Goal: Information Seeking & Learning: Learn about a topic

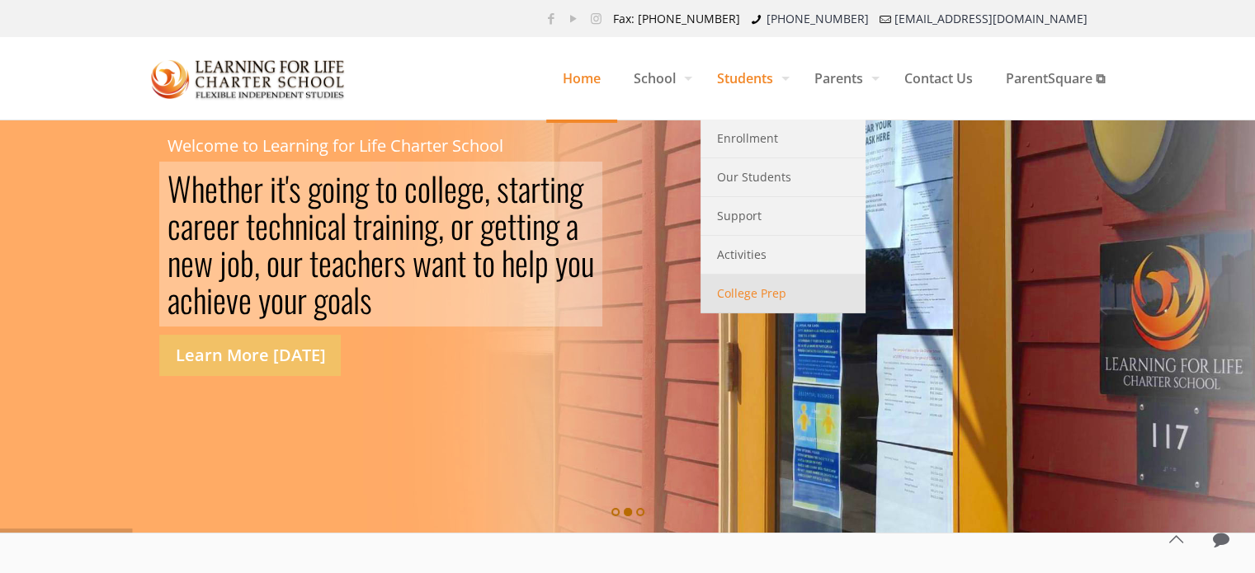
click at [774, 298] on span "College Prep" at bounding box center [751, 293] width 69 height 21
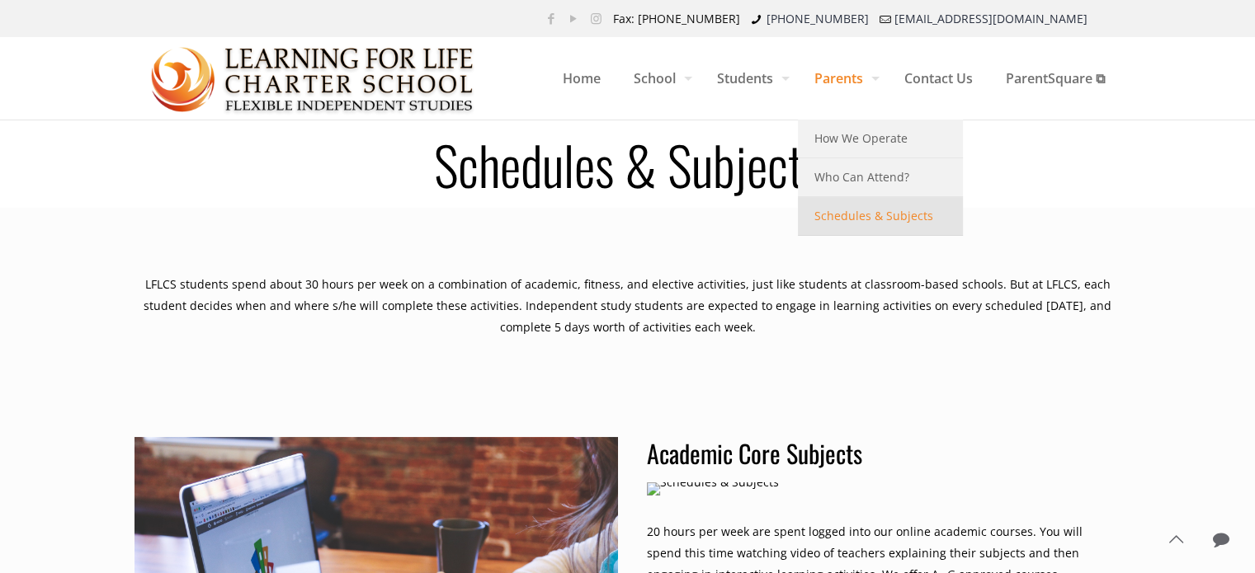
click at [874, 216] on span "Schedules & Subjects" at bounding box center [873, 215] width 119 height 21
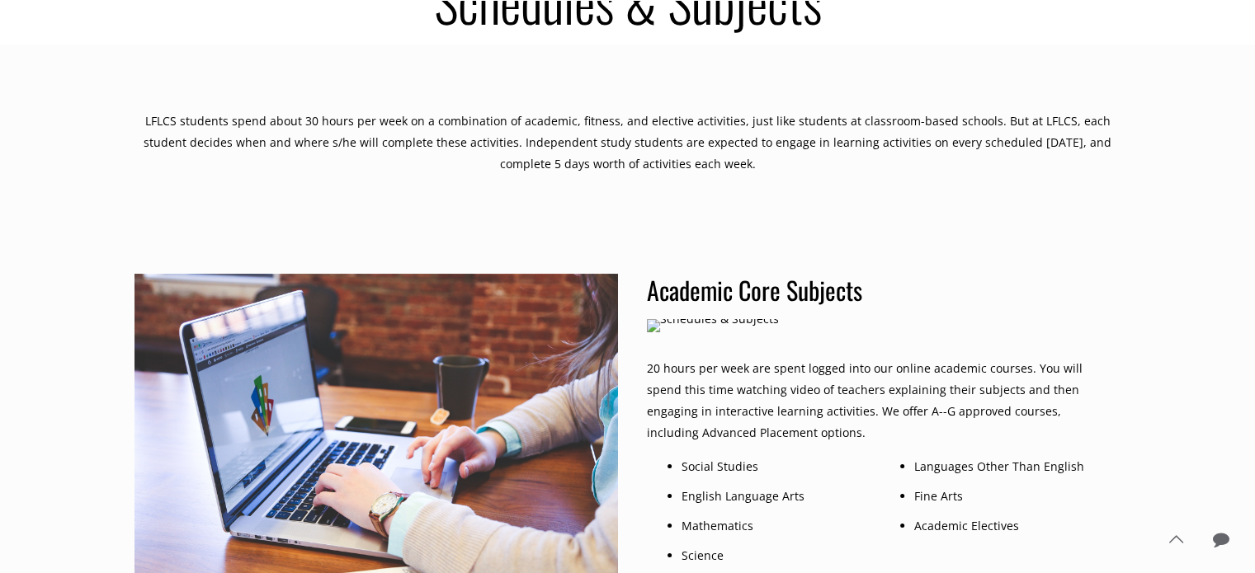
scroll to position [165, 0]
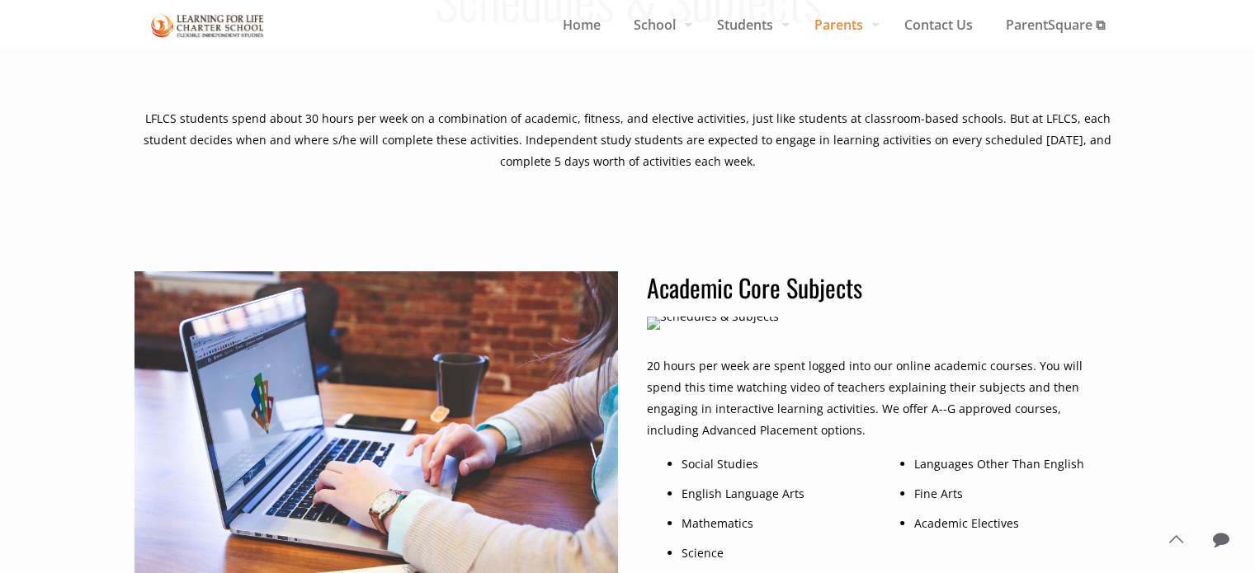
click at [649, 323] on img at bounding box center [713, 323] width 132 height 13
drag, startPoint x: 649, startPoint y: 323, endPoint x: 702, endPoint y: 323, distance: 52.8
click at [655, 323] on img at bounding box center [713, 323] width 132 height 13
click at [703, 285] on h3 "Academic Core Subjects" at bounding box center [879, 287] width 465 height 33
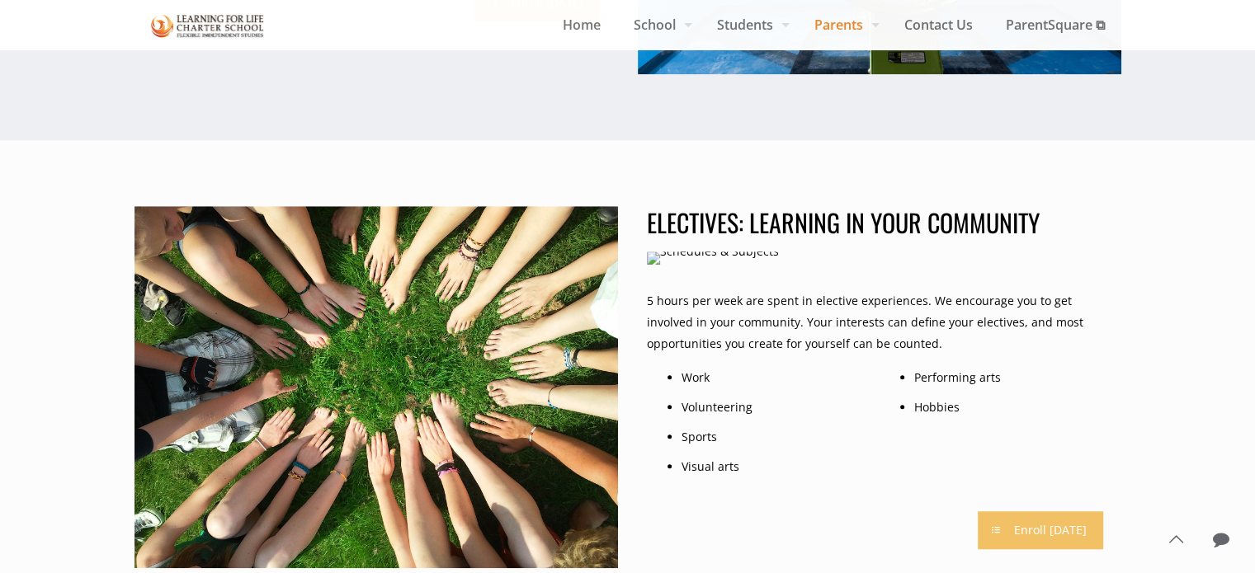
scroll to position [1320, 0]
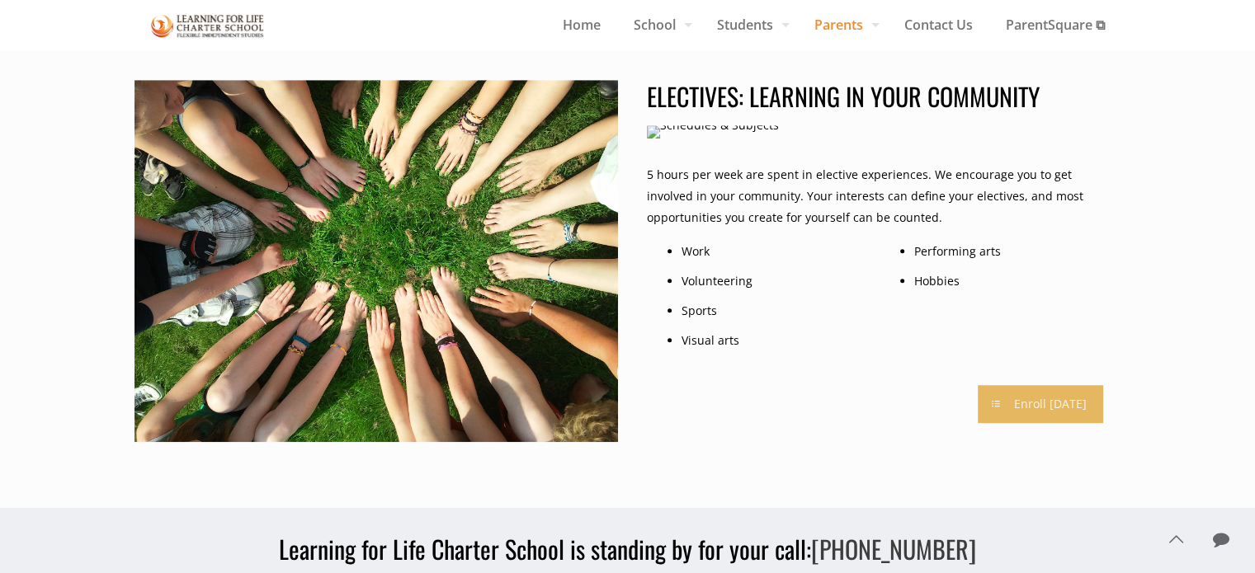
click at [1036, 403] on link "Enroll [DATE]" at bounding box center [1040, 404] width 125 height 38
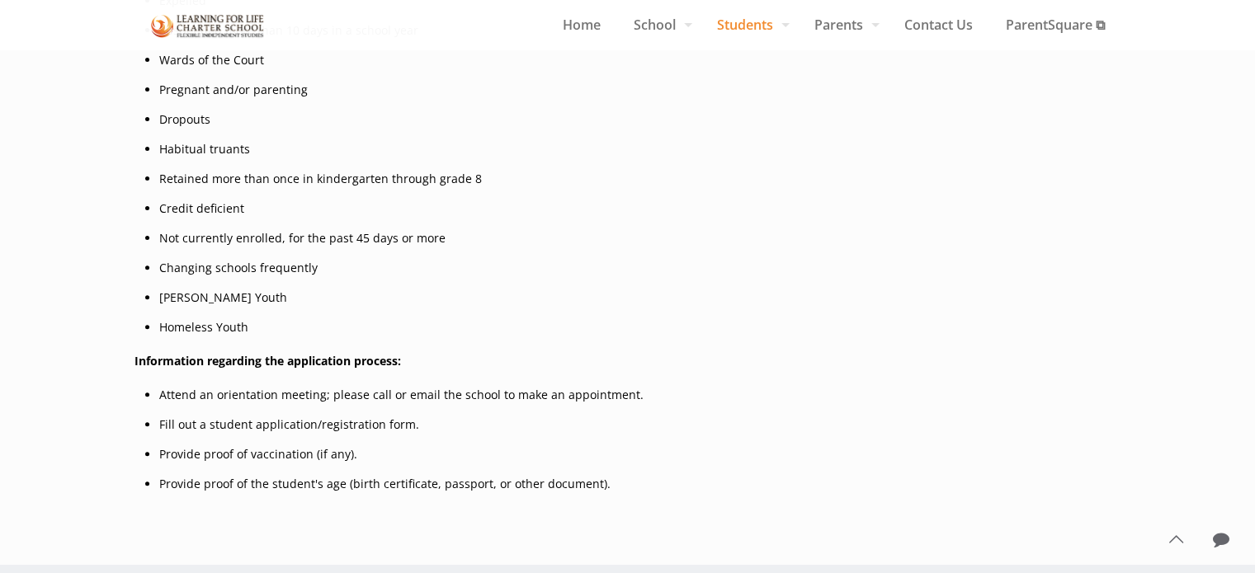
scroll to position [578, 0]
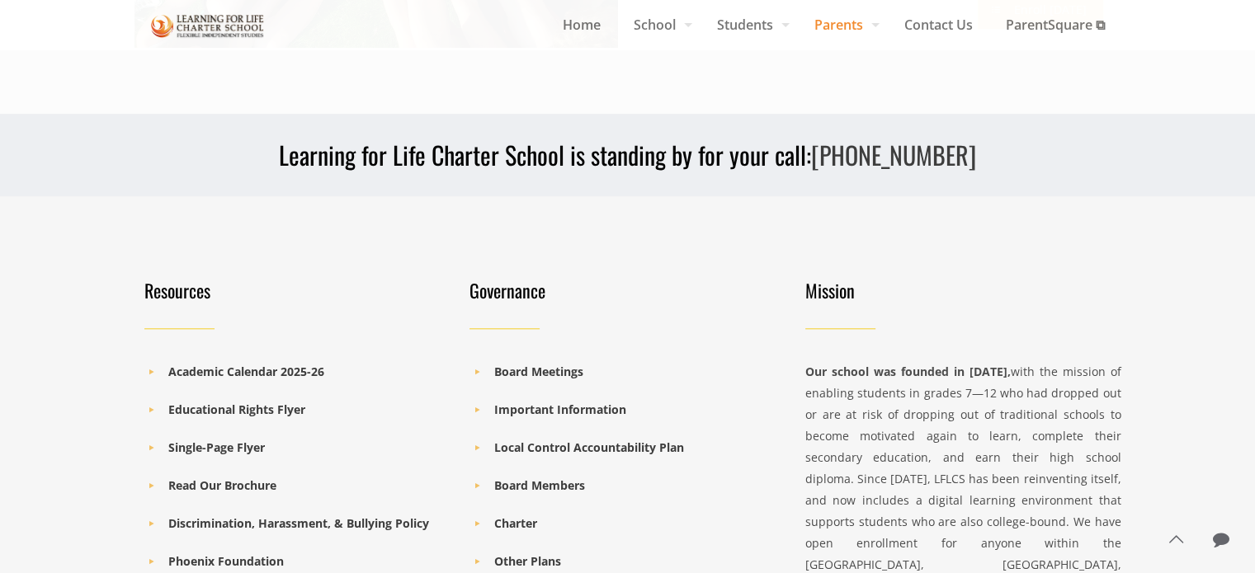
scroll to position [1925, 0]
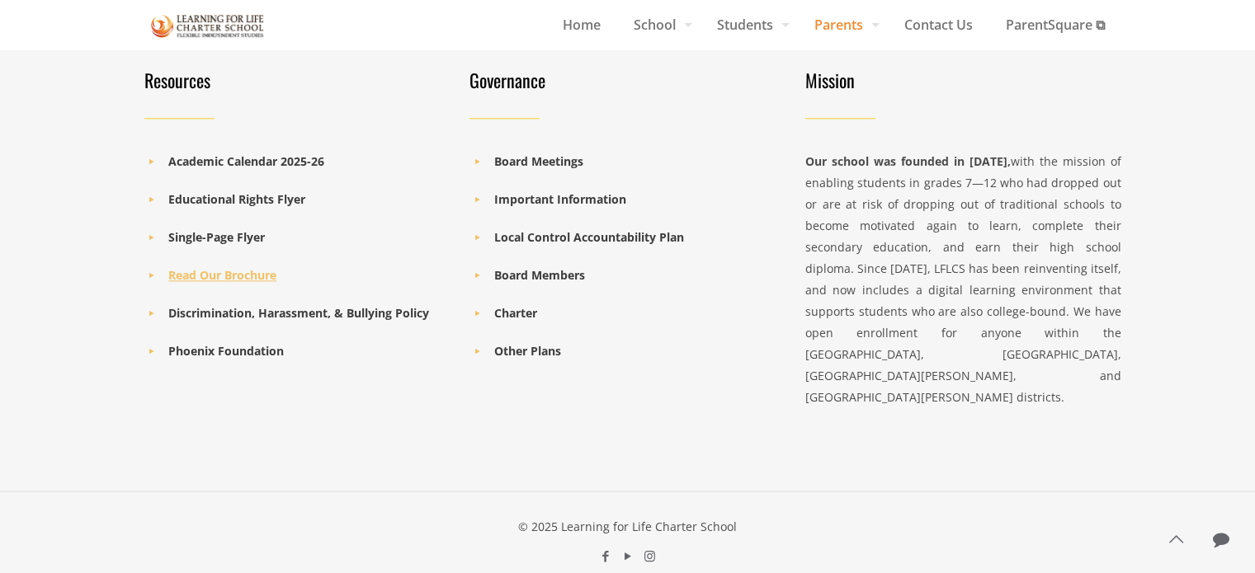
click at [227, 274] on b "Read Our Brochure" at bounding box center [222, 275] width 108 height 16
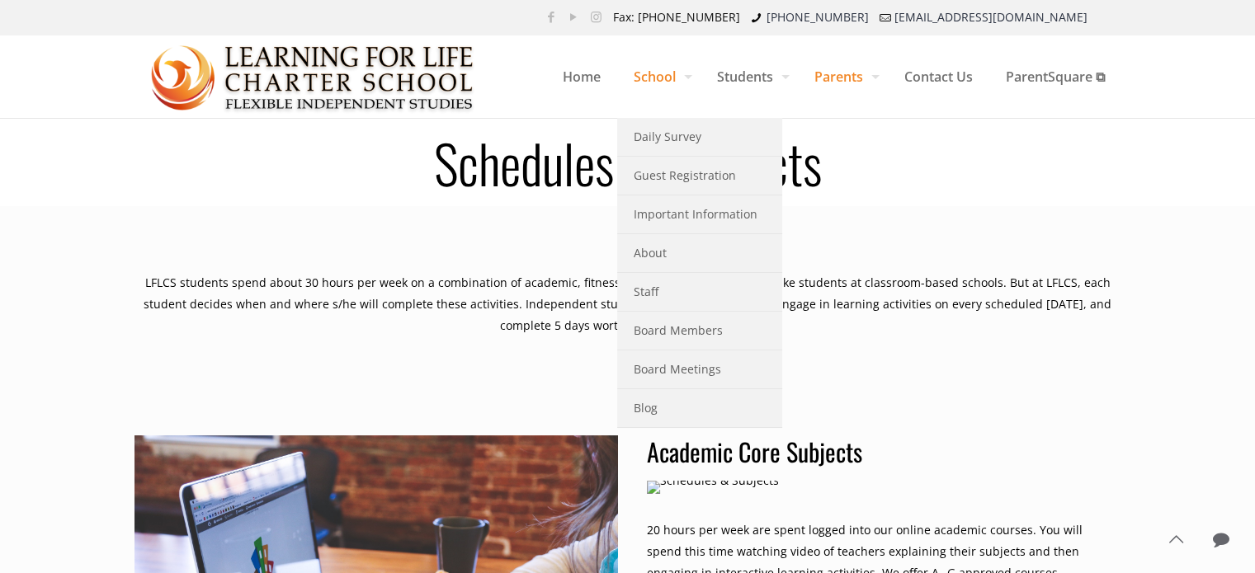
scroll to position [0, 0]
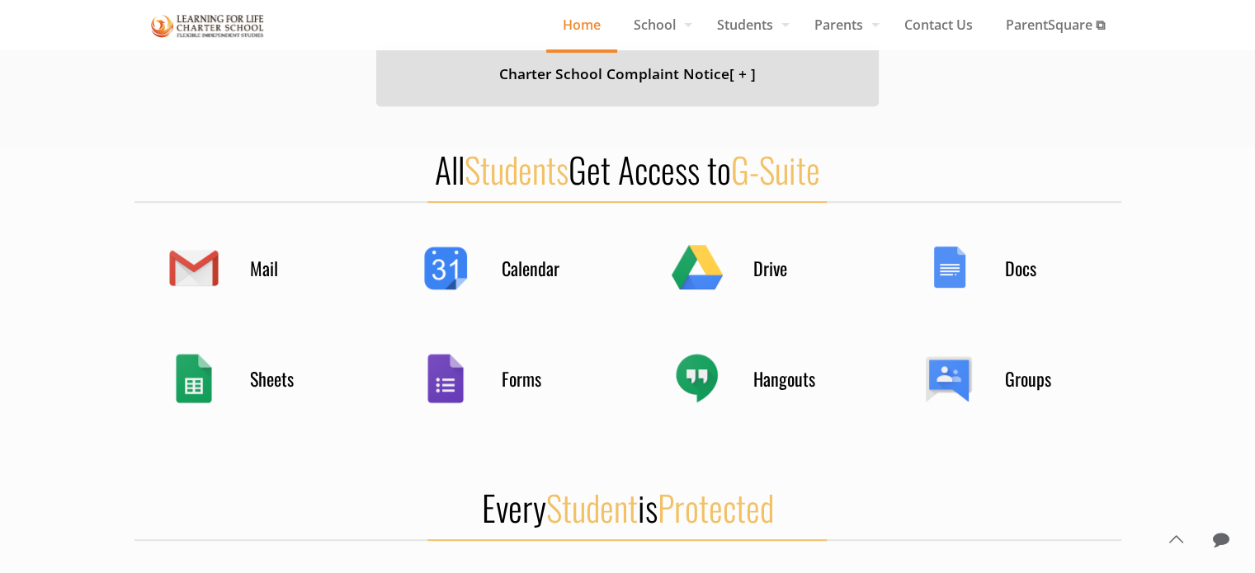
scroll to position [743, 0]
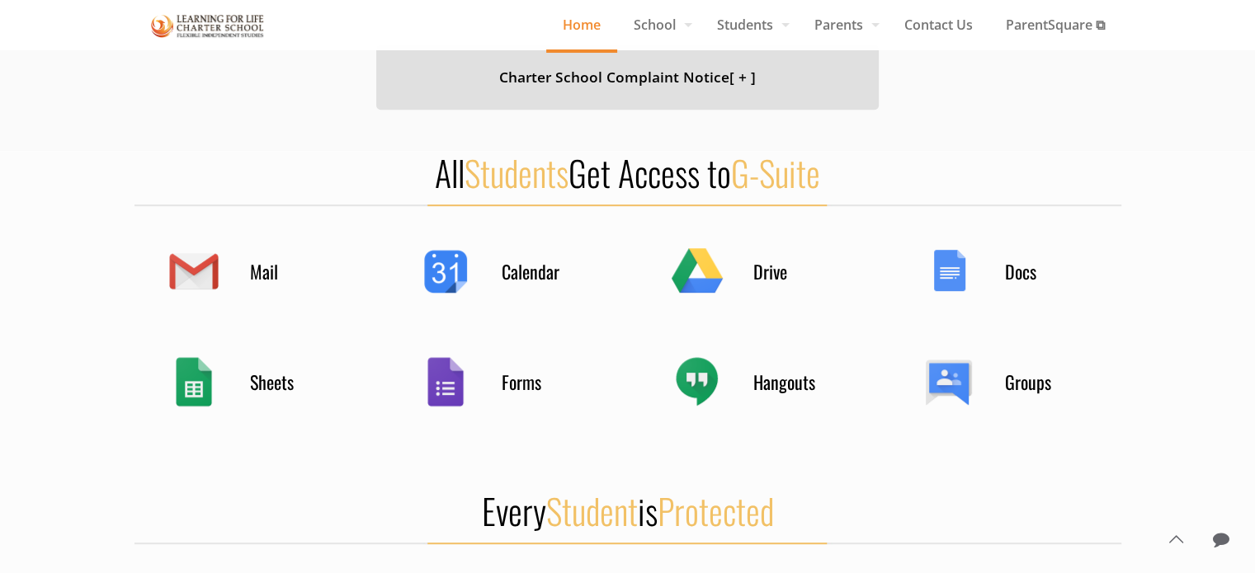
click at [948, 276] on div "Docs" at bounding box center [1004, 271] width 165 height 64
click at [1023, 271] on h4 "Docs" at bounding box center [1046, 271] width 83 height 23
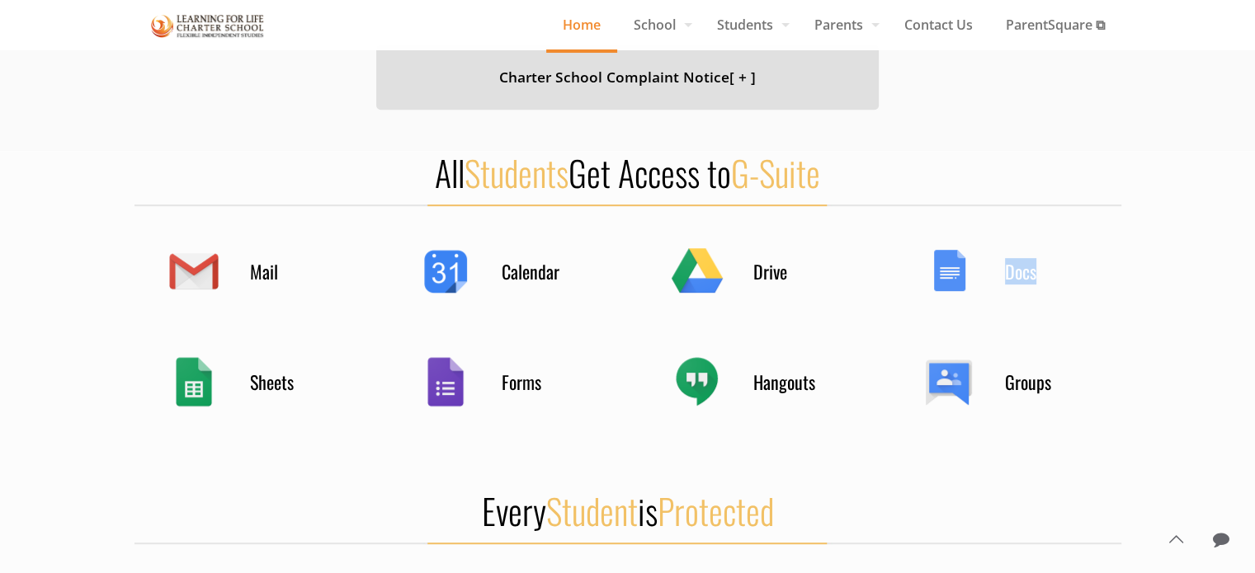
click at [950, 271] on div "Docs" at bounding box center [1004, 271] width 165 height 64
click at [813, 178] on span "G-Suite" at bounding box center [775, 172] width 89 height 51
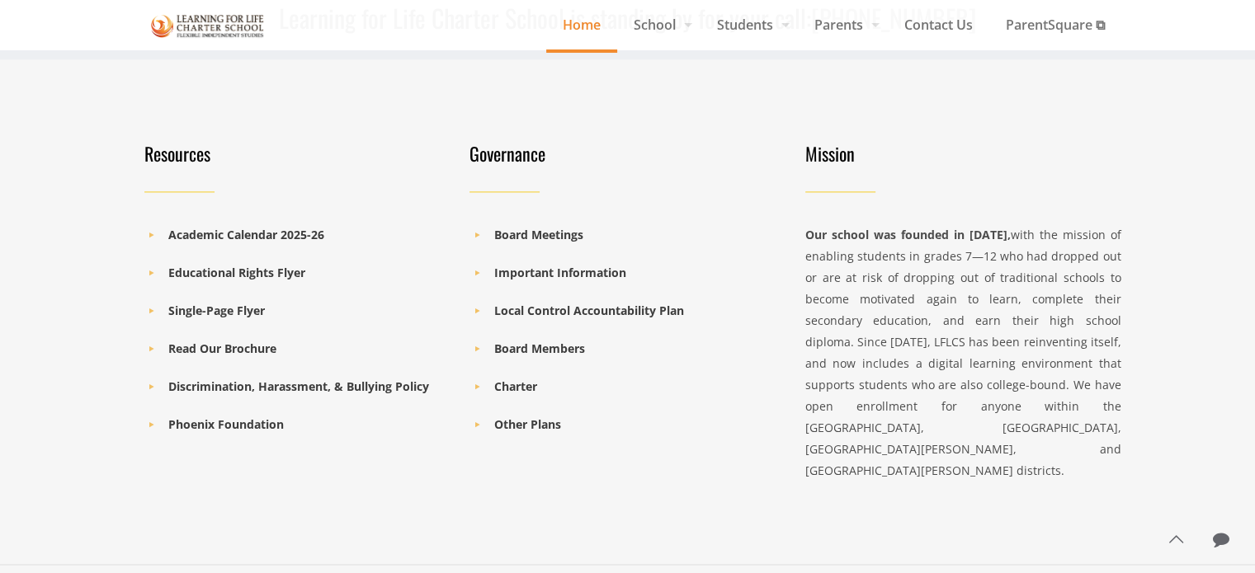
scroll to position [2473, 0]
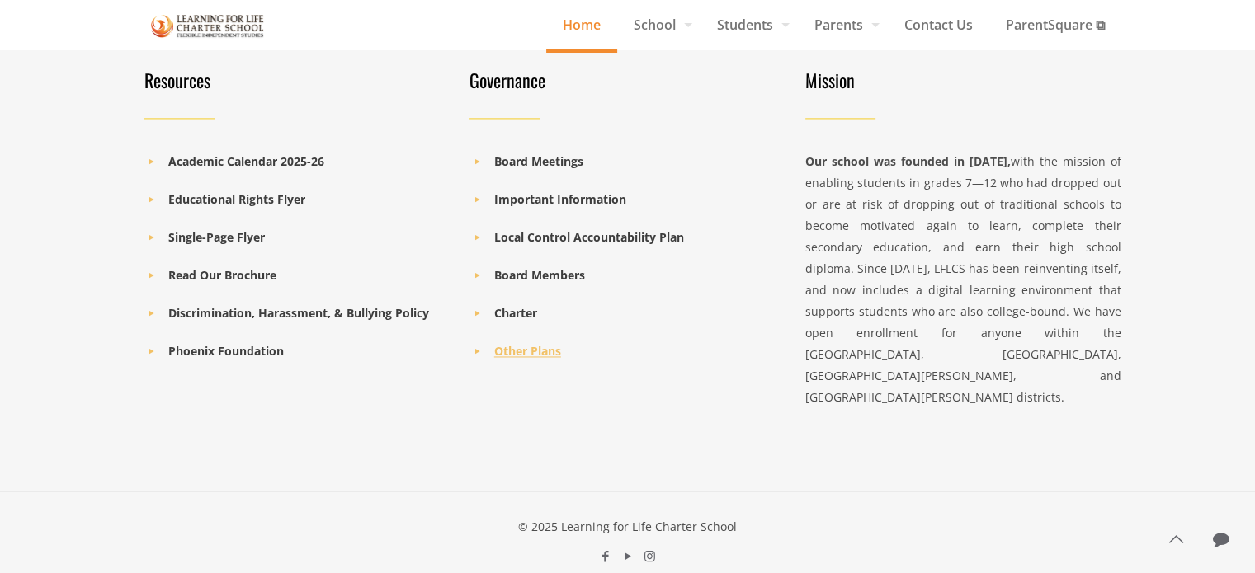
click at [531, 352] on b "Other Plans" at bounding box center [527, 351] width 67 height 16
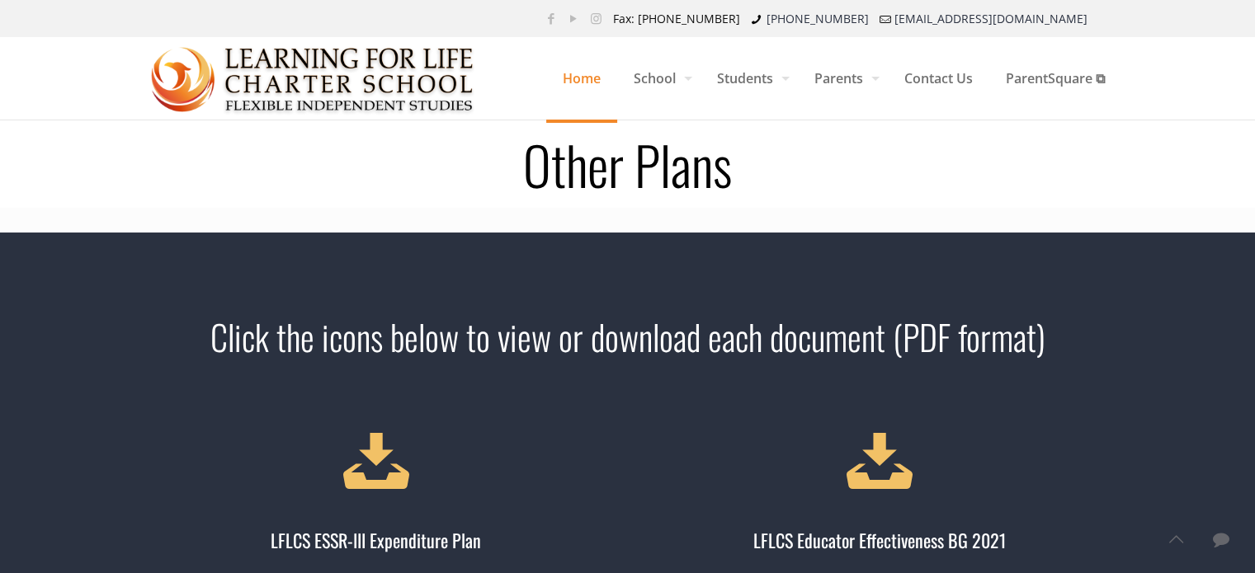
click at [564, 86] on span "Home" at bounding box center [581, 79] width 71 height 50
click at [928, 73] on span "Contact Us" at bounding box center [938, 79] width 101 height 50
click at [323, 74] on img at bounding box center [313, 79] width 324 height 83
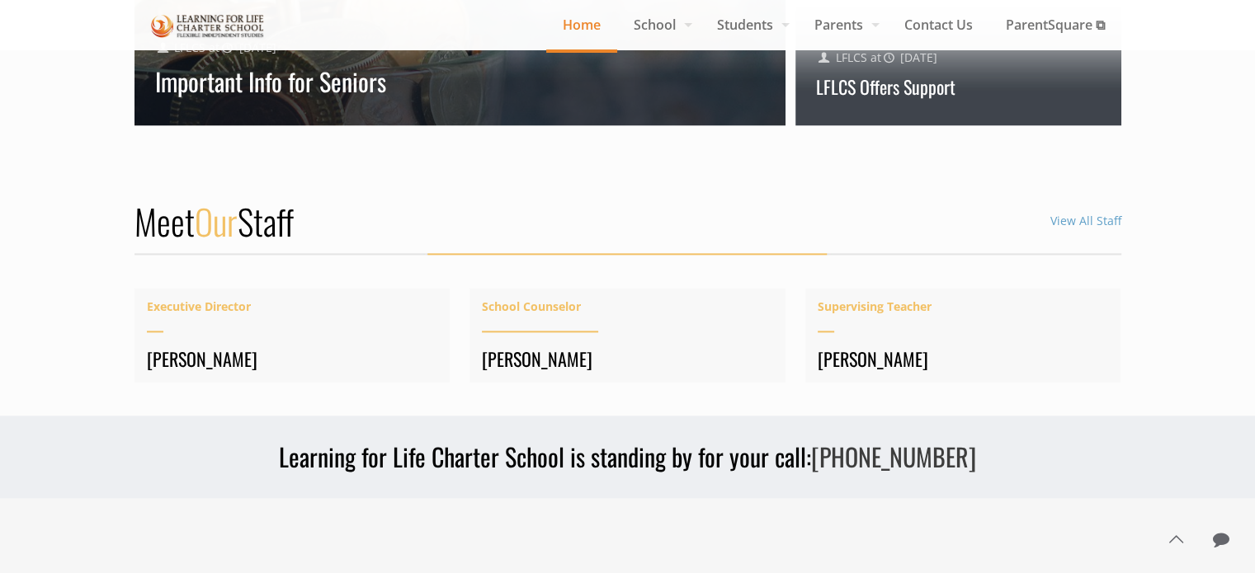
scroll to position [2060, 0]
